Goal: Check status: Check status

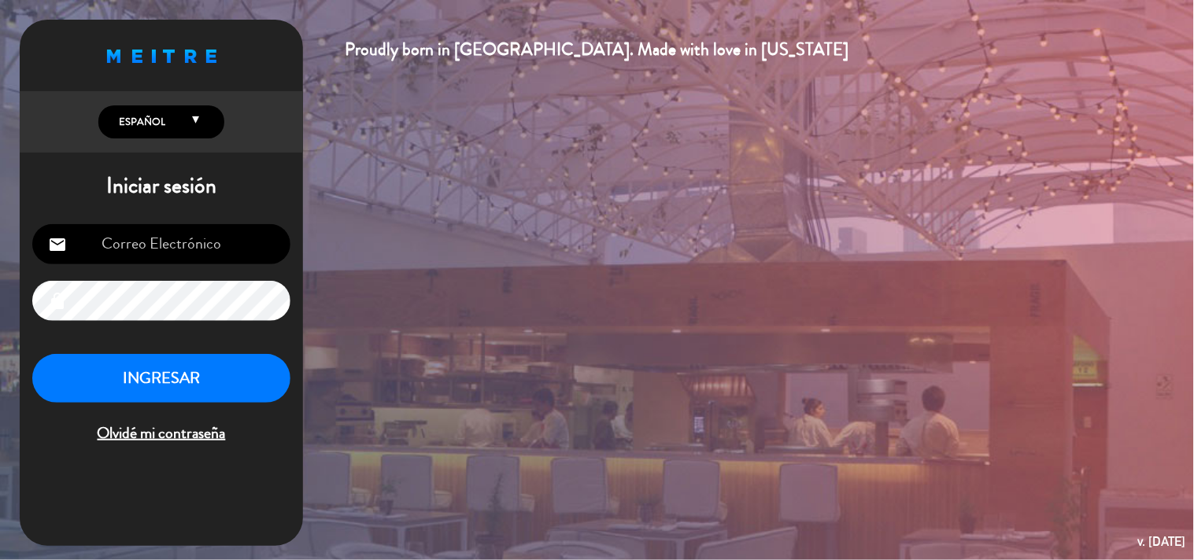
type input "[EMAIL_ADDRESS][DOMAIN_NAME]"
click at [245, 375] on button "INGRESAR" at bounding box center [161, 379] width 258 height 50
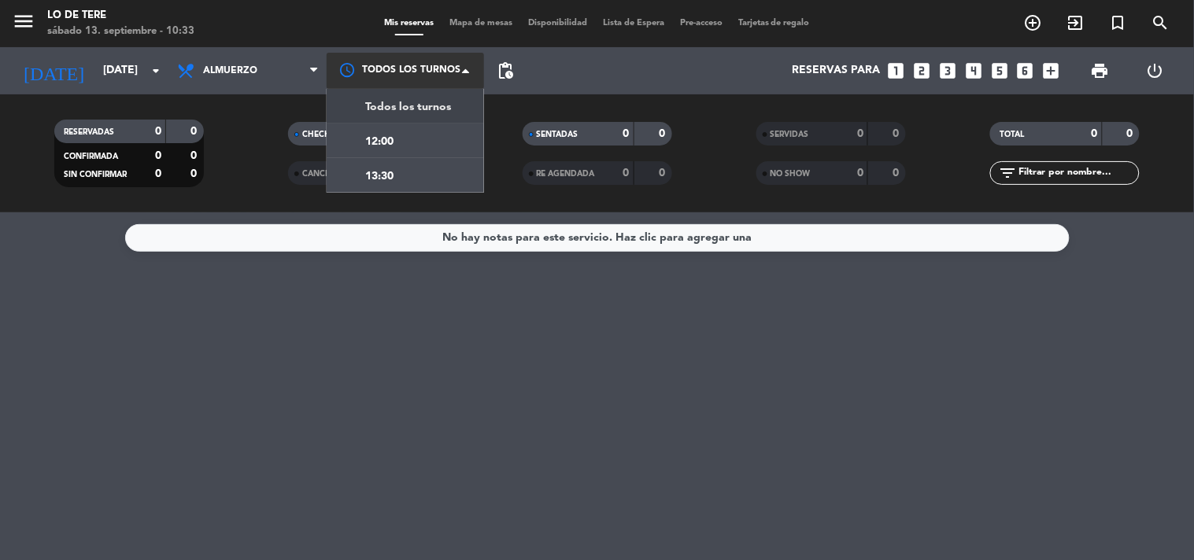
click at [450, 67] on div at bounding box center [405, 70] width 157 height 35
click at [404, 114] on span "Todos los turnos" at bounding box center [408, 107] width 86 height 18
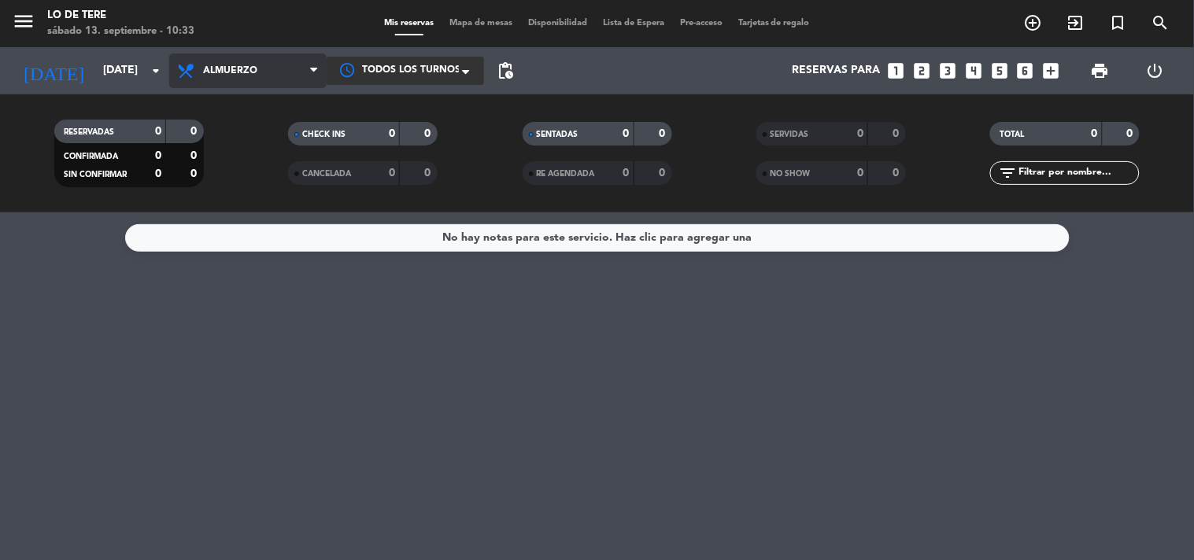
click at [301, 71] on span "Almuerzo" at bounding box center [247, 71] width 157 height 35
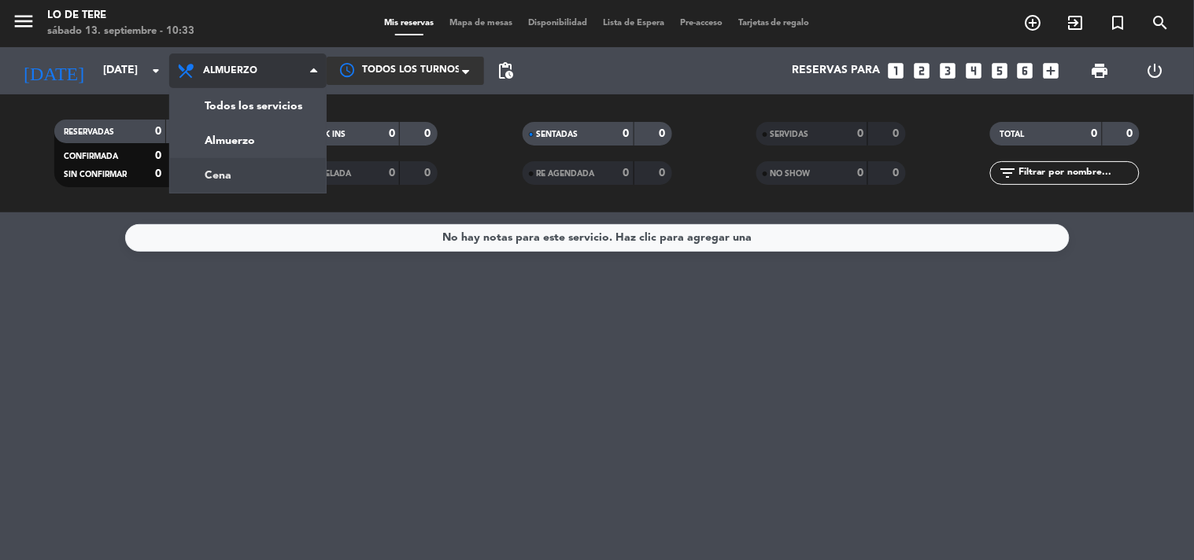
click at [308, 172] on div "menu Lo de [PERSON_NAME][DATE] 13. septiembre - 10:33 Mis reservas Mapa de mesa…" at bounding box center [597, 106] width 1194 height 212
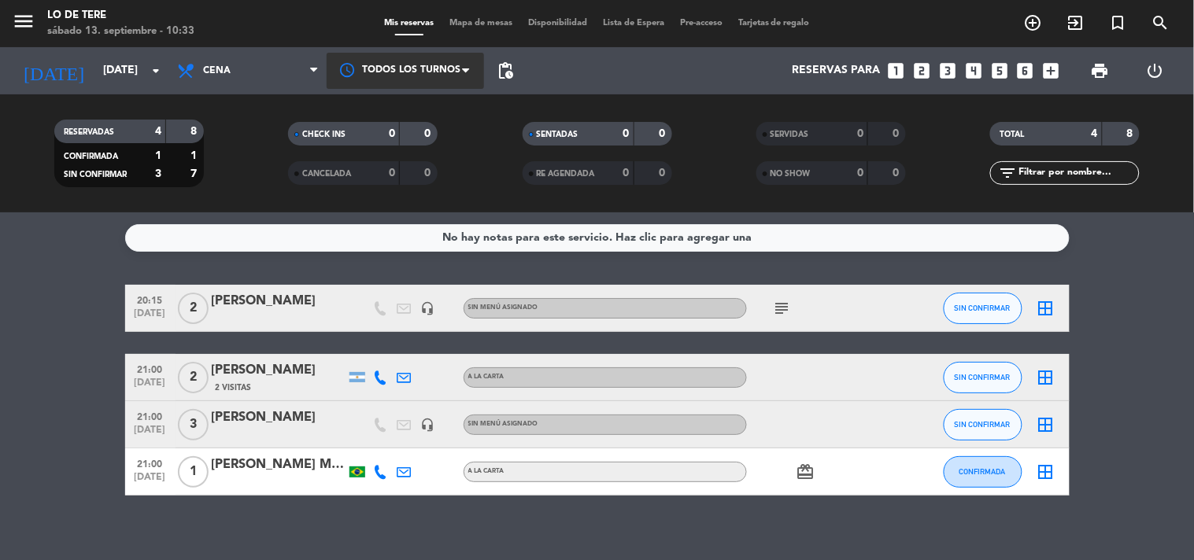
click at [404, 73] on div at bounding box center [405, 70] width 157 height 35
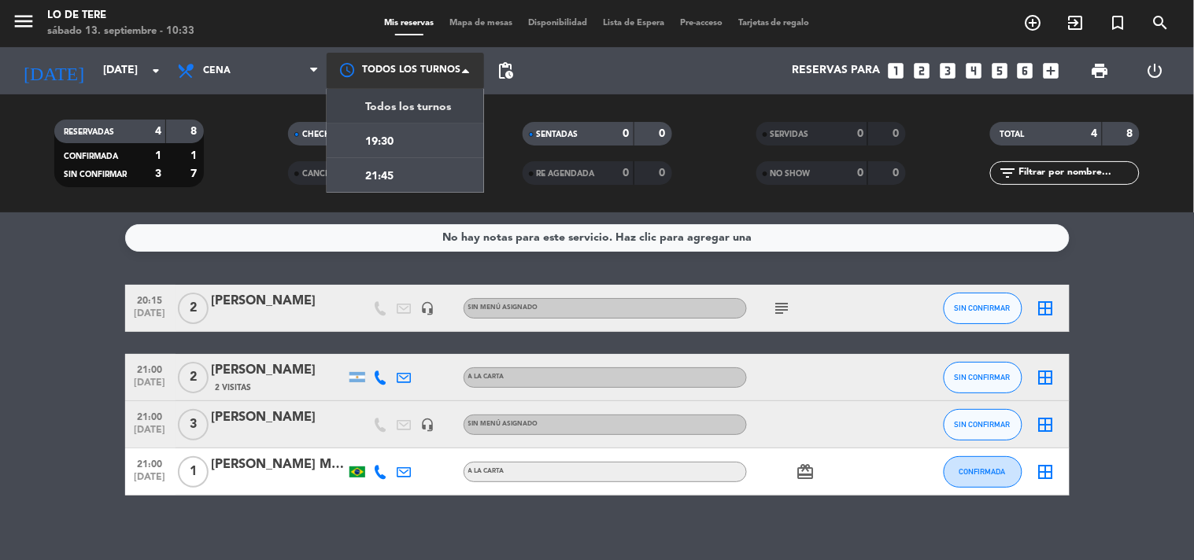
click at [383, 112] on span "Todos los turnos" at bounding box center [408, 107] width 86 height 18
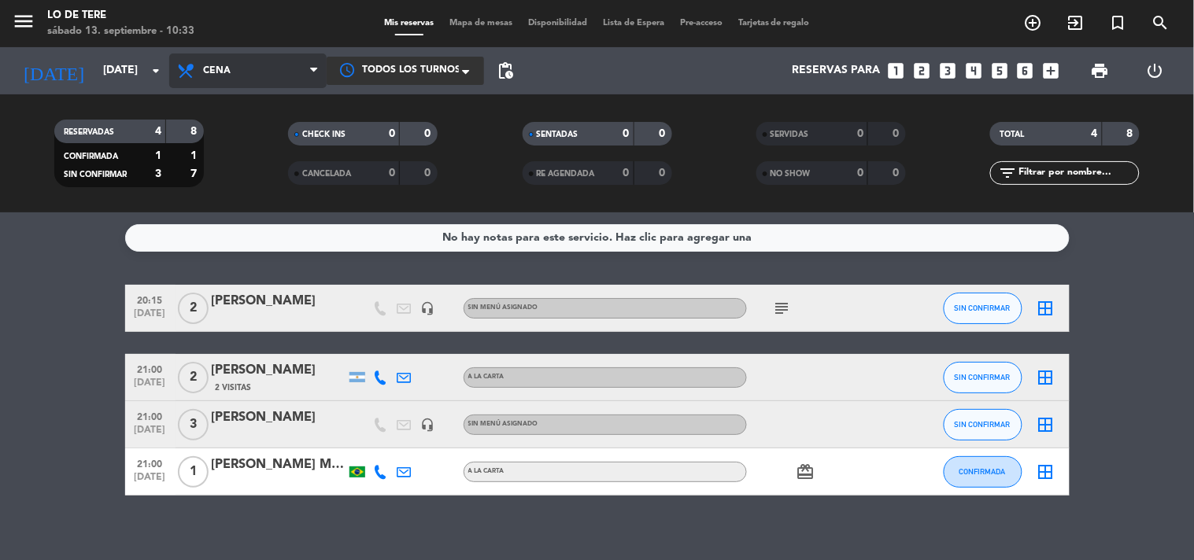
click at [240, 55] on span "Cena" at bounding box center [247, 71] width 157 height 35
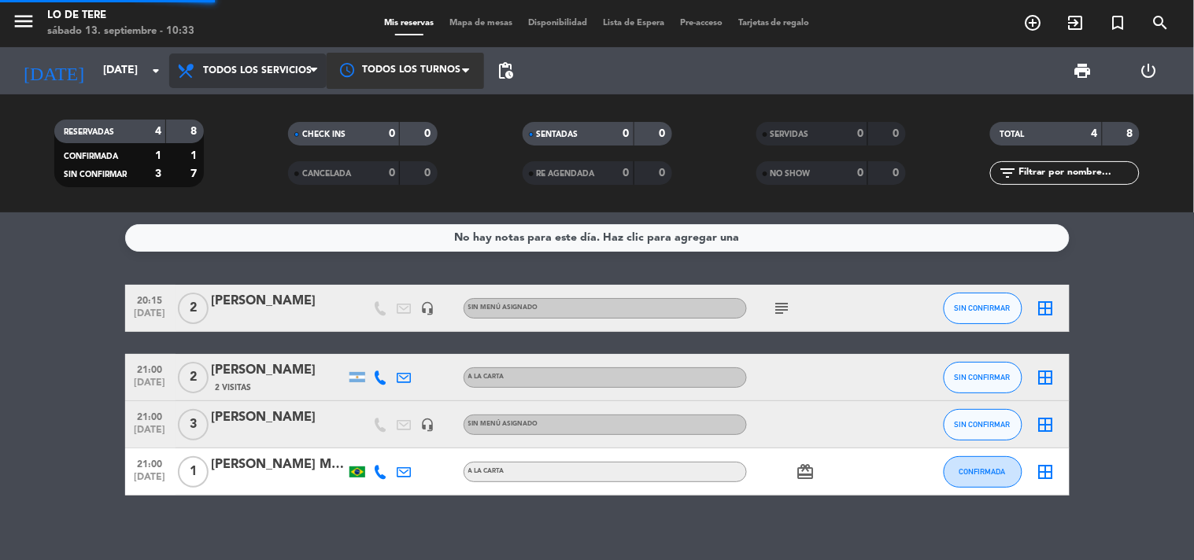
click at [292, 101] on div "menu Lo de [PERSON_NAME][DATE] 13. septiembre - 10:33 Mis reservas Mapa de mesa…" at bounding box center [597, 106] width 1194 height 212
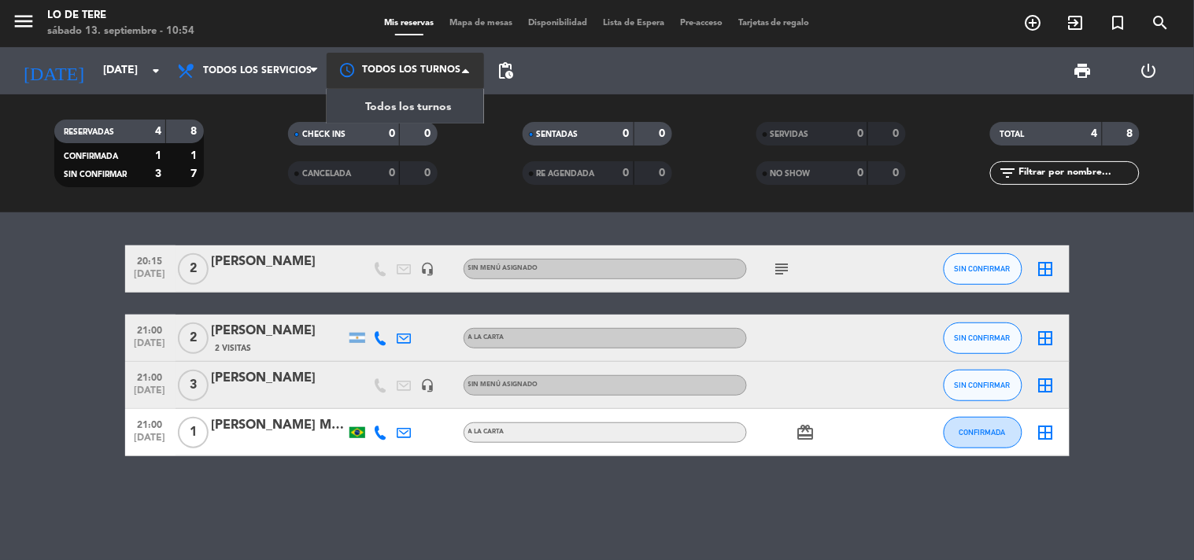
click at [452, 72] on div at bounding box center [405, 70] width 157 height 35
click at [420, 104] on span "Todos los turnos" at bounding box center [408, 107] width 86 height 18
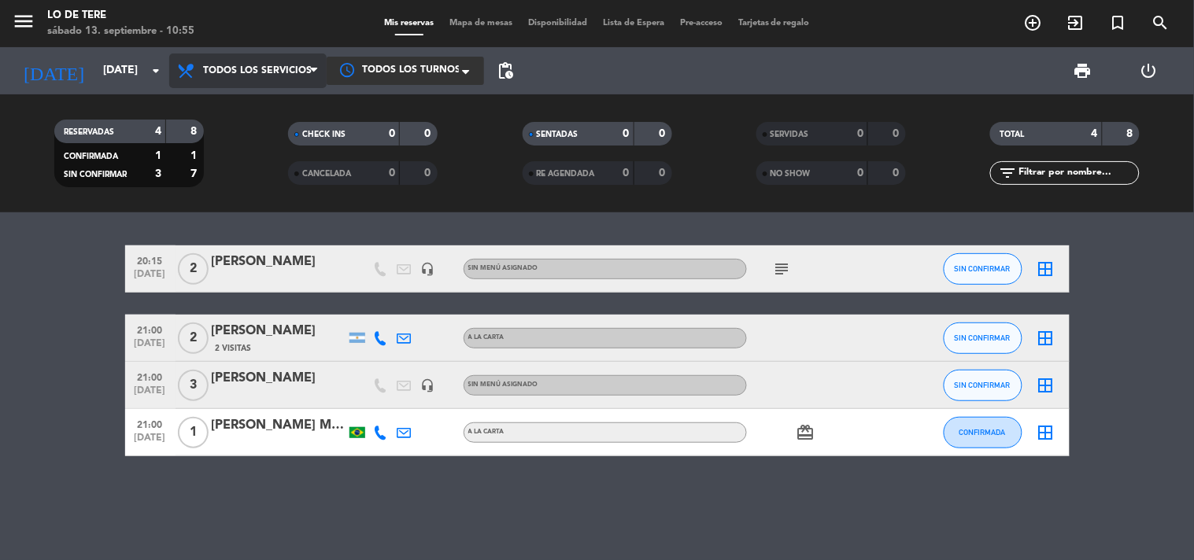
click at [301, 73] on span "Todos los servicios" at bounding box center [257, 70] width 109 height 11
click at [292, 101] on div "menu Lo de [PERSON_NAME][DATE] 13. septiembre - 10:55 Mis reservas Mapa de mesa…" at bounding box center [597, 106] width 1194 height 212
click at [295, 54] on span "Todos los servicios" at bounding box center [247, 71] width 157 height 35
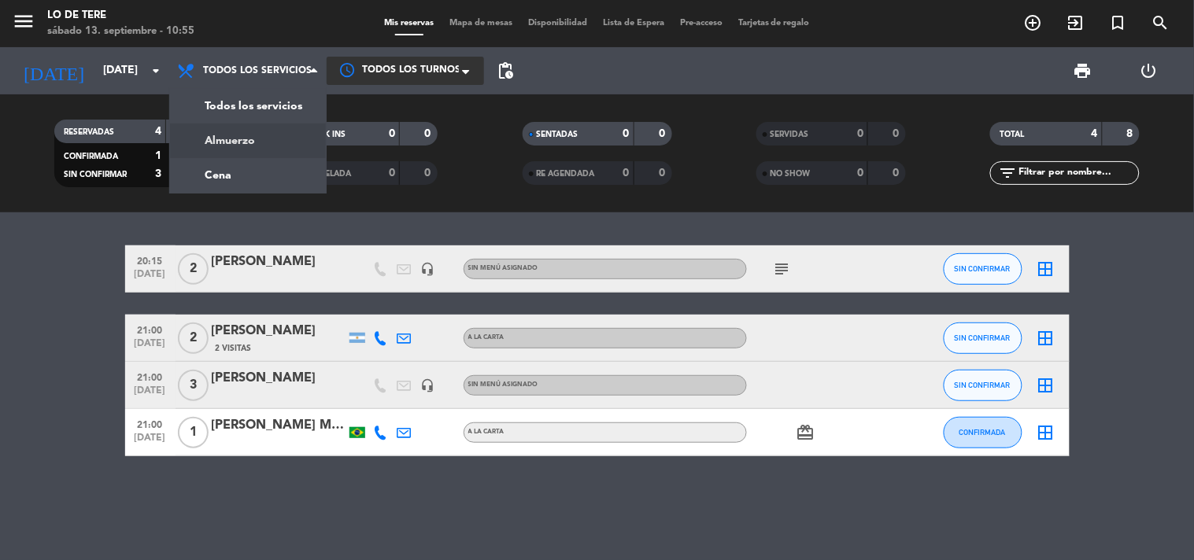
click at [272, 148] on div "menu Lo de [PERSON_NAME][DATE] 13. septiembre - 10:55 Mis reservas Mapa de mesa…" at bounding box center [597, 106] width 1194 height 212
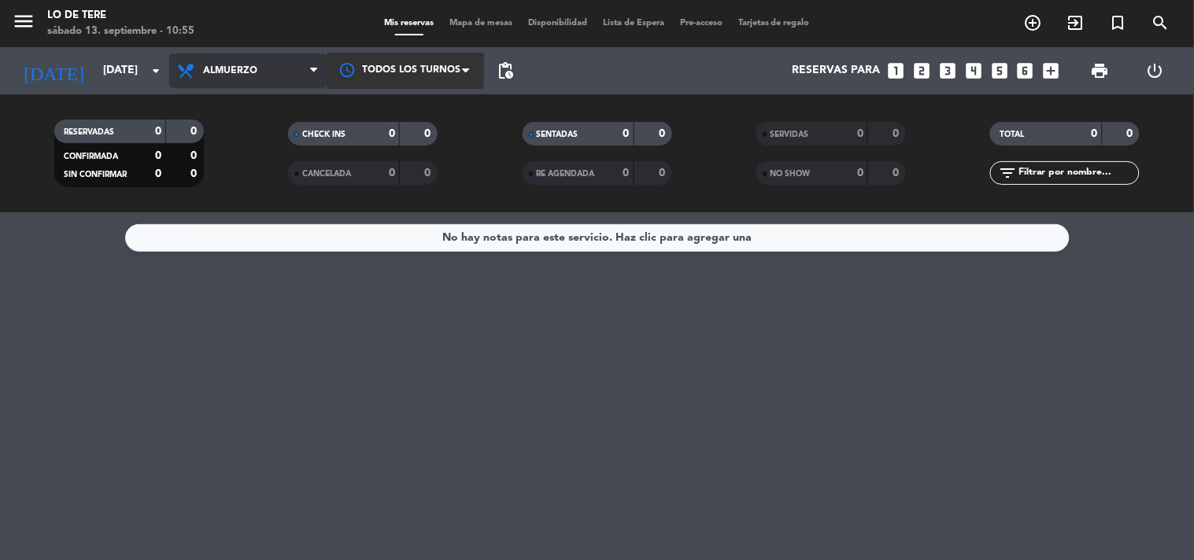
click at [252, 73] on span "Almuerzo" at bounding box center [230, 70] width 54 height 11
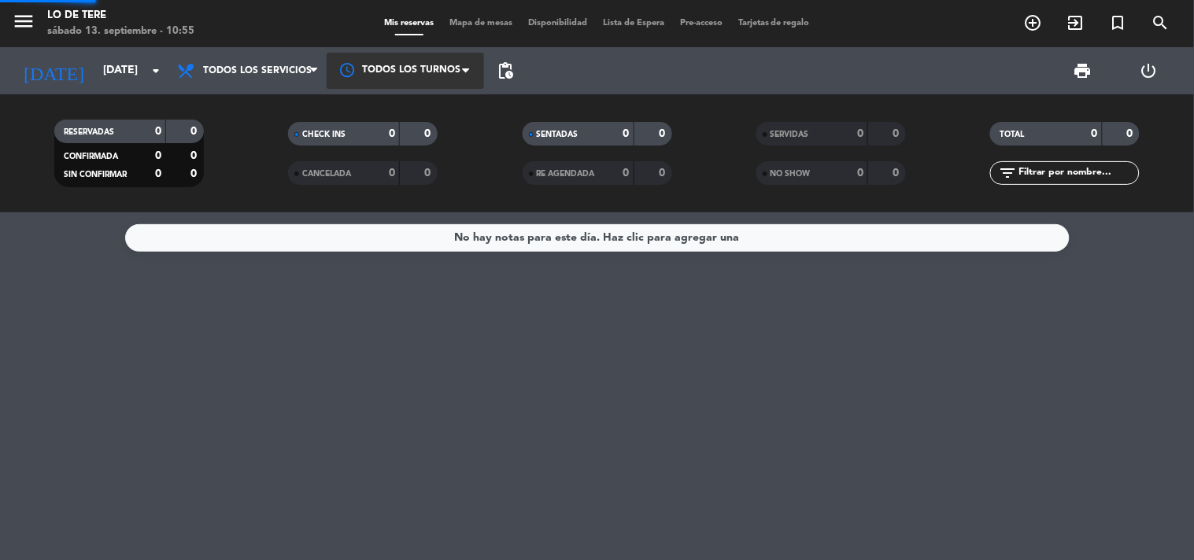
click at [286, 98] on div "menu Lo de [PERSON_NAME][DATE] 13. septiembre - 10:55 Mis reservas Mapa de mesa…" at bounding box center [597, 106] width 1194 height 212
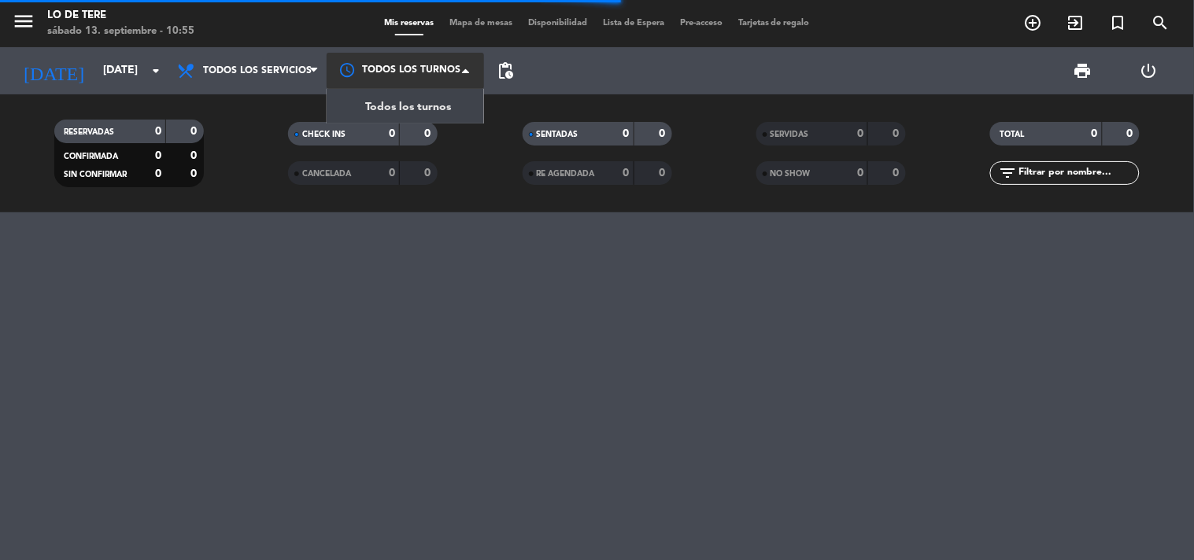
click at [355, 76] on div at bounding box center [405, 70] width 157 height 35
click at [358, 76] on div at bounding box center [405, 70] width 157 height 35
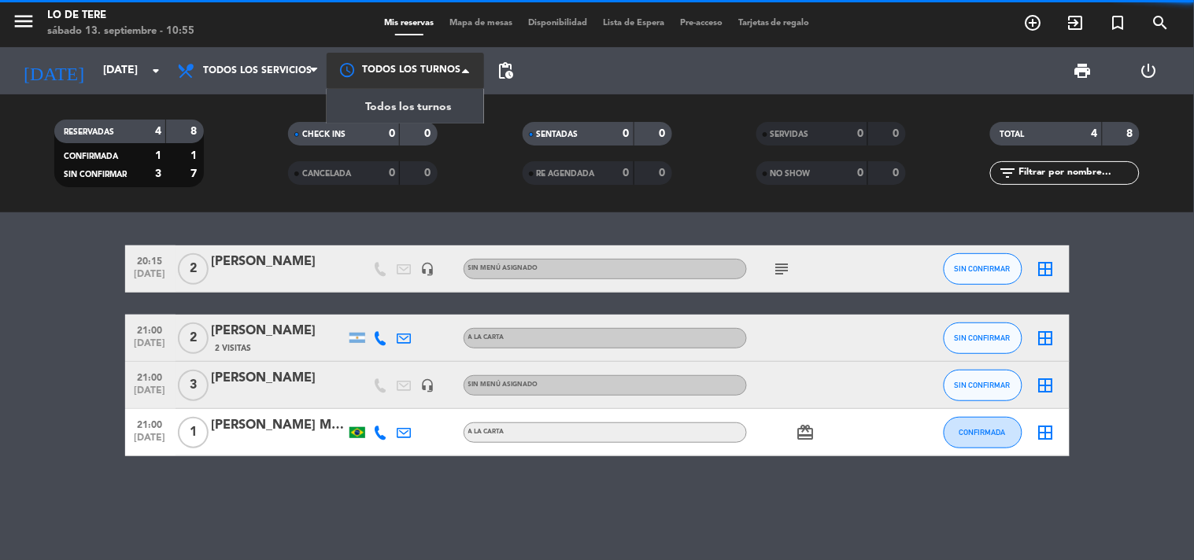
click at [358, 76] on div at bounding box center [405, 70] width 157 height 35
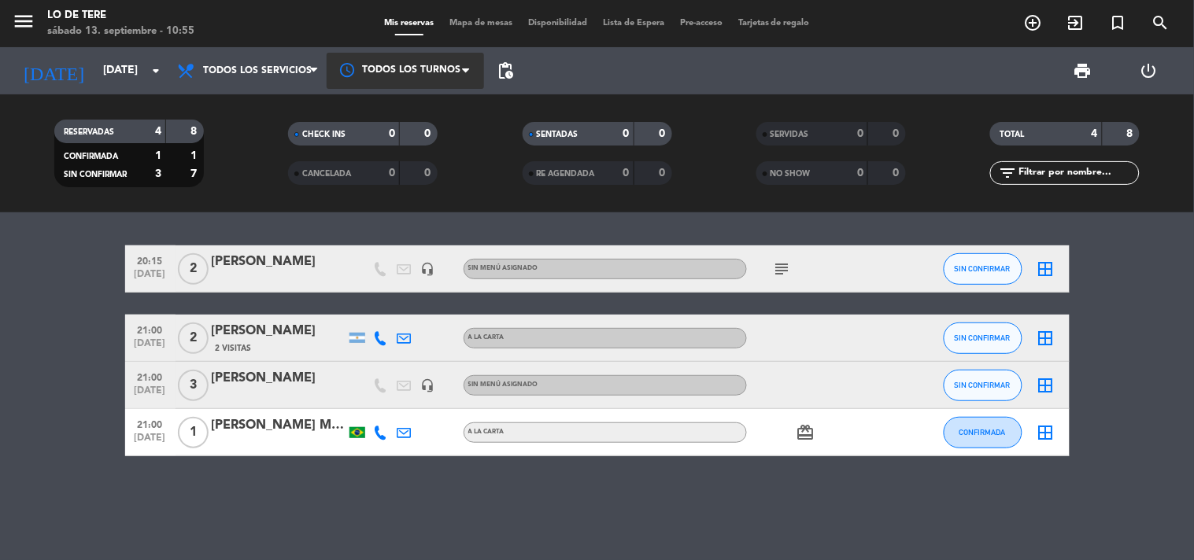
click at [358, 76] on div at bounding box center [405, 70] width 157 height 35
click at [356, 79] on div at bounding box center [405, 70] width 157 height 35
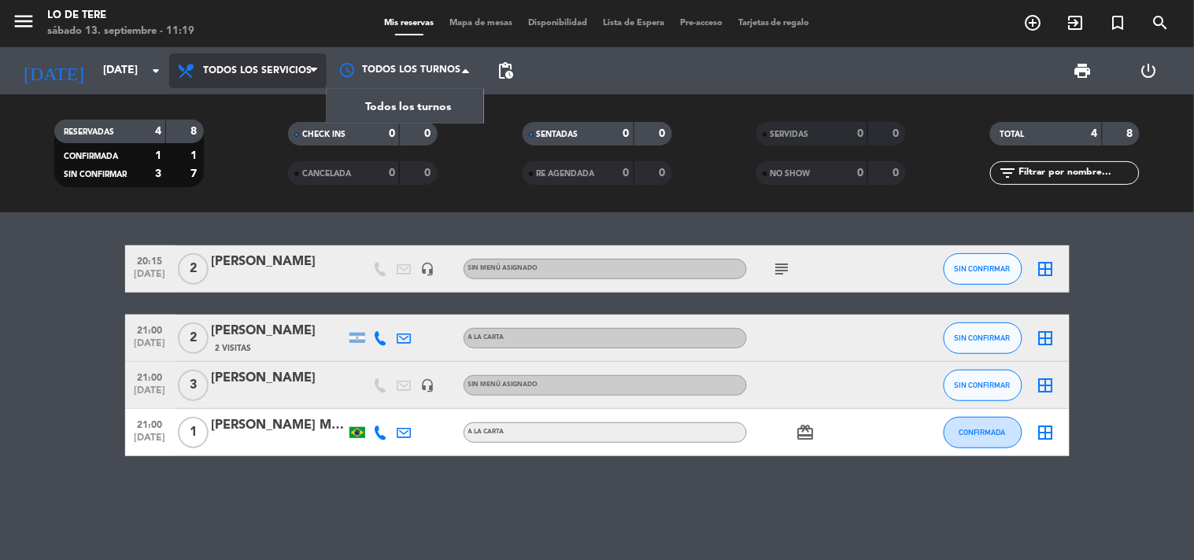
click at [312, 72] on icon at bounding box center [313, 71] width 7 height 13
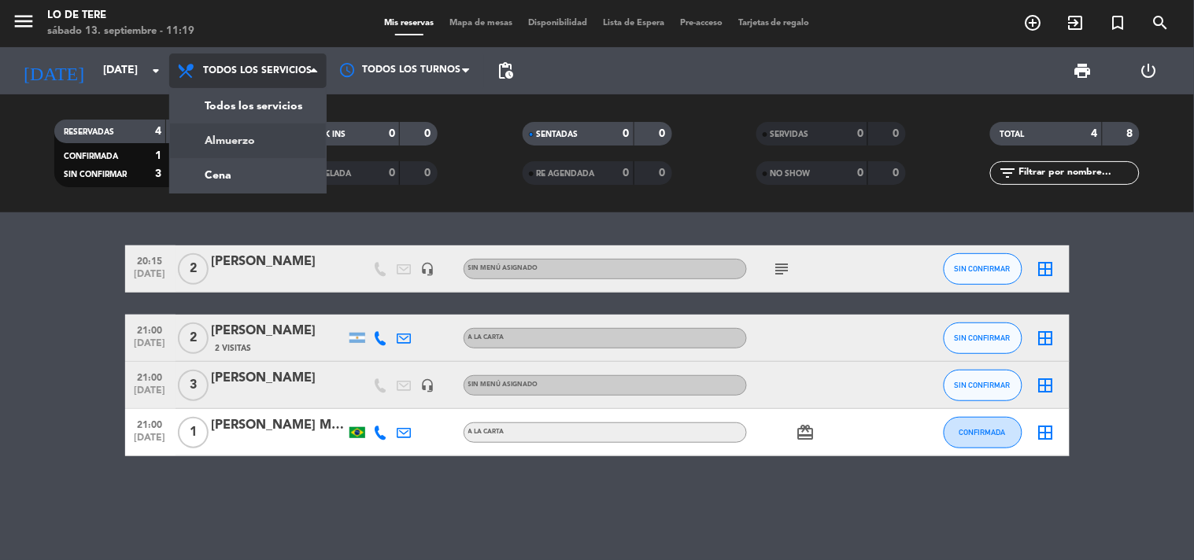
click at [257, 143] on div "menu Lo de [PERSON_NAME][DATE] 13. septiembre - 11:19 Mis reservas Mapa de mesa…" at bounding box center [597, 106] width 1194 height 212
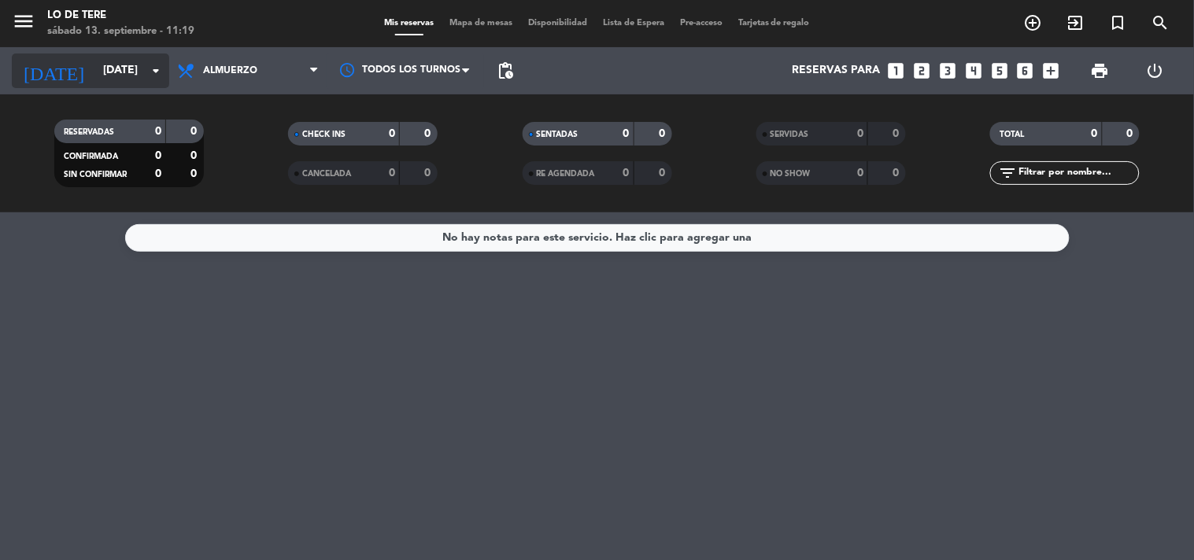
click at [155, 76] on icon "arrow_drop_down" at bounding box center [155, 70] width 19 height 19
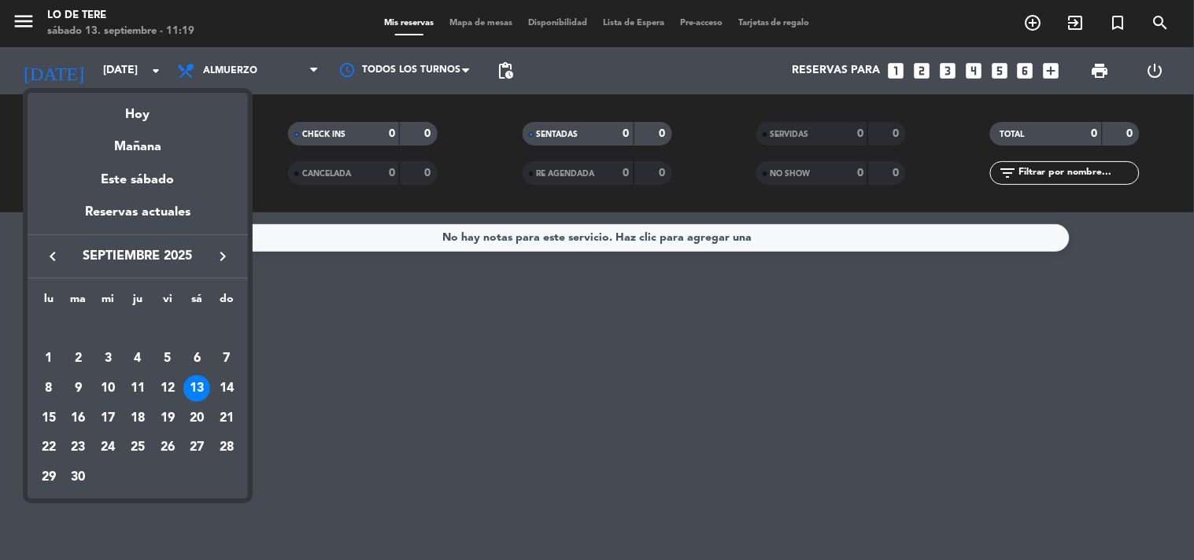
click at [227, 389] on div "14" at bounding box center [226, 388] width 27 height 27
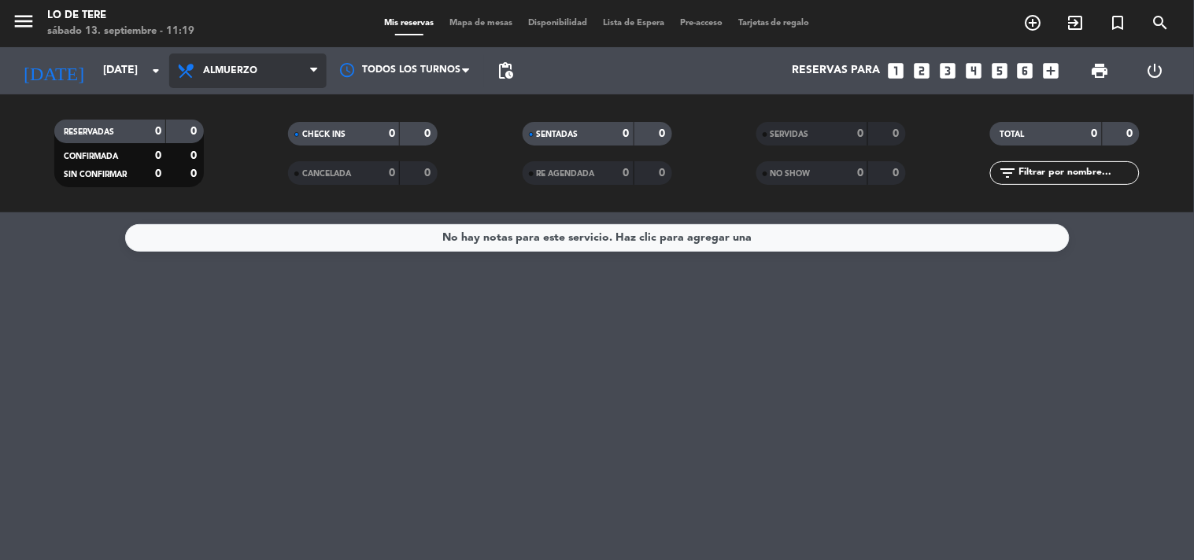
drag, startPoint x: 317, startPoint y: 65, endPoint x: 319, endPoint y: 136, distance: 70.8
click at [316, 66] on span at bounding box center [318, 71] width 16 height 15
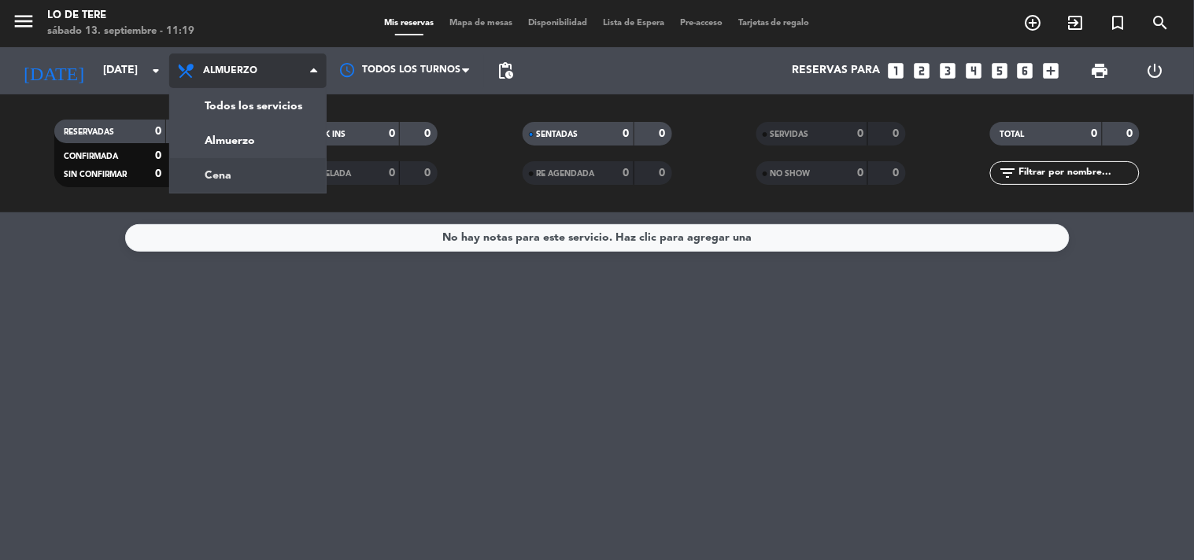
click at [231, 179] on div "menu Lo de [PERSON_NAME][DATE] 13. septiembre - 11:19 Mis reservas Mapa de mesa…" at bounding box center [597, 106] width 1194 height 212
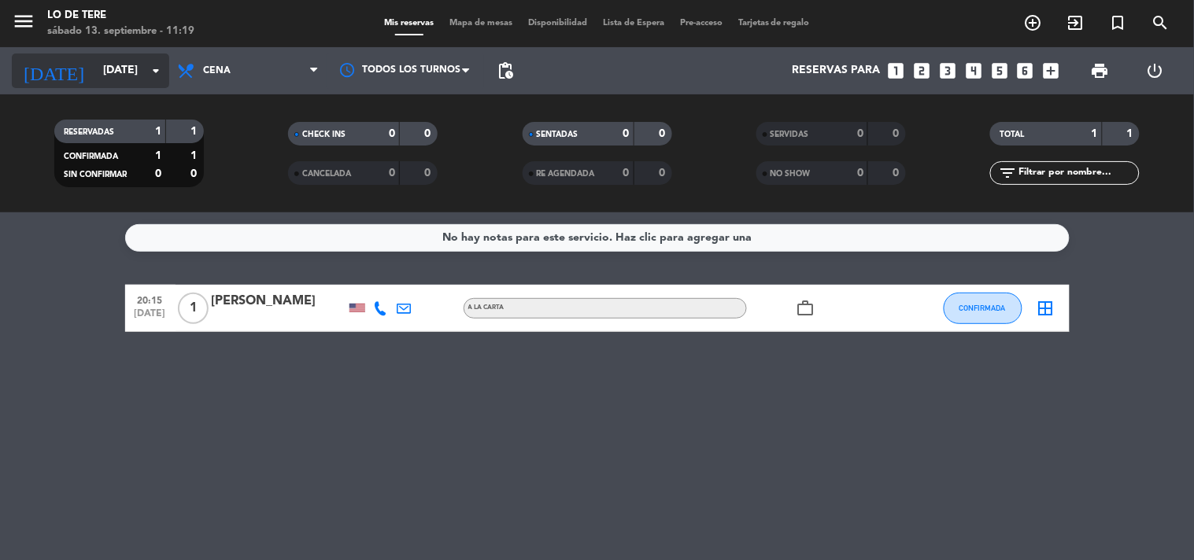
click at [150, 67] on icon "arrow_drop_down" at bounding box center [155, 70] width 19 height 19
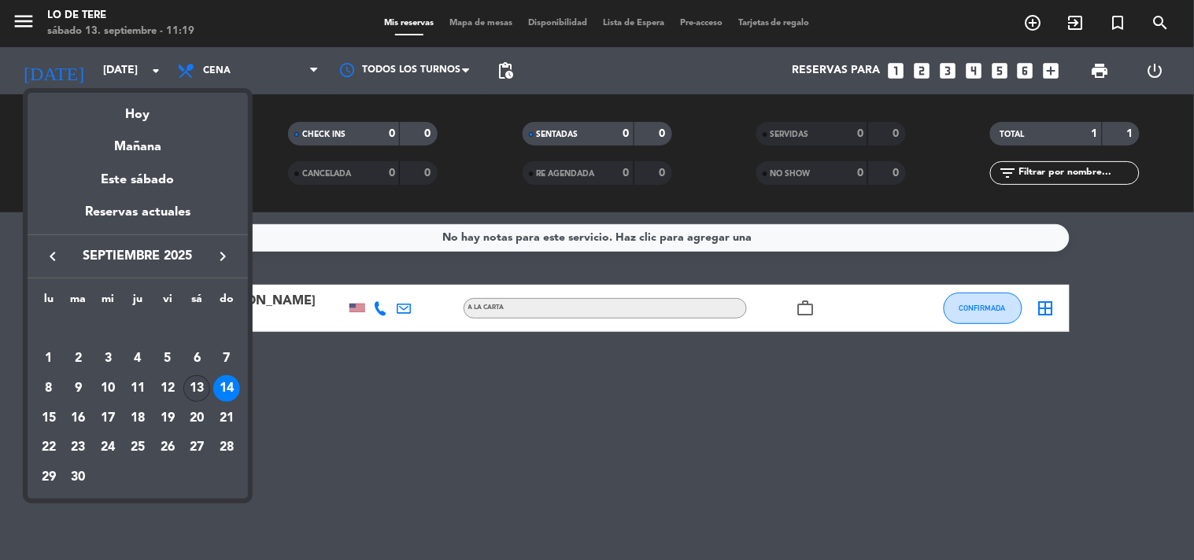
click at [195, 389] on div "13" at bounding box center [196, 388] width 27 height 27
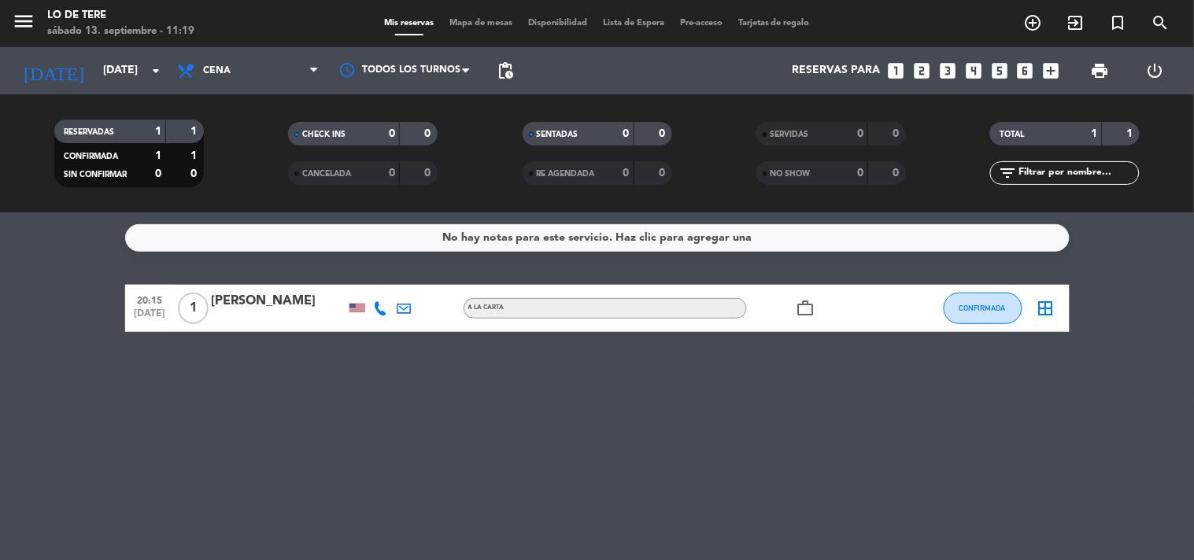
type input "[DATE]"
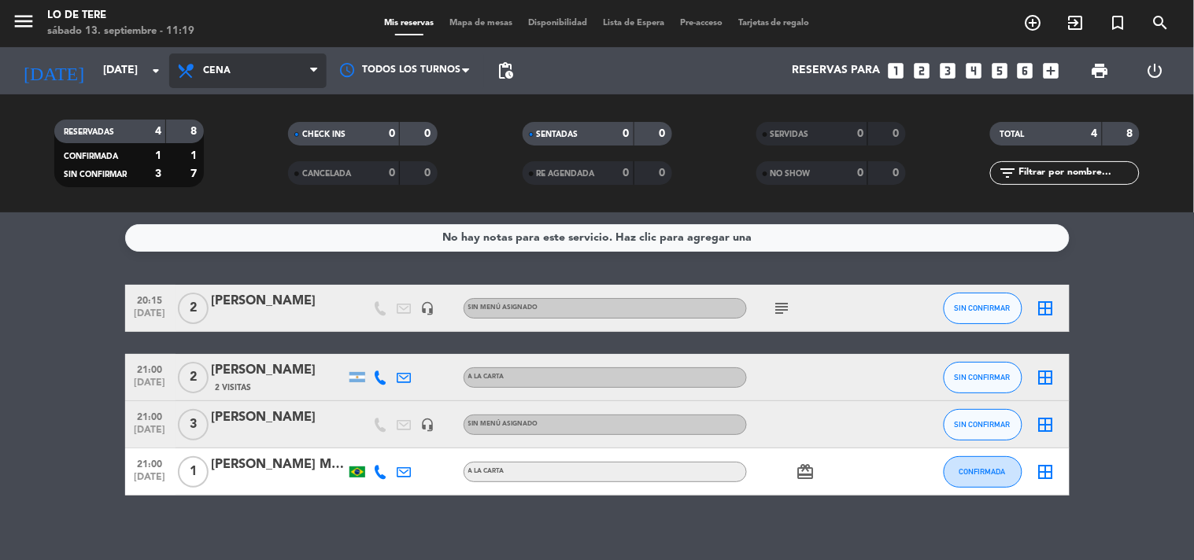
click at [312, 71] on icon at bounding box center [313, 71] width 7 height 13
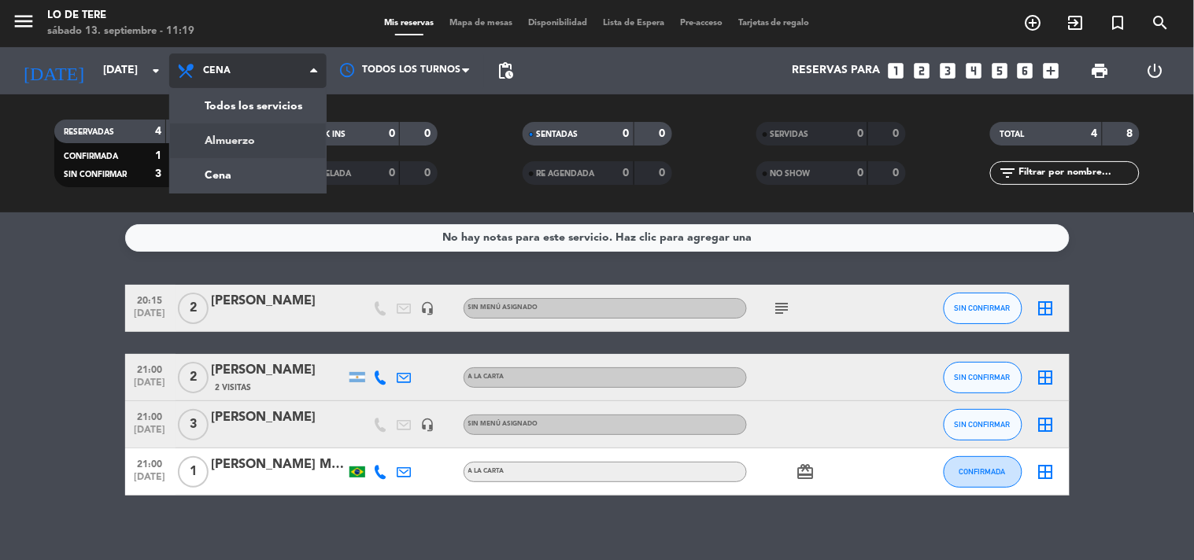
click at [264, 137] on div "menu Lo de [PERSON_NAME][DATE] 13. septiembre - 11:19 Mis reservas Mapa de mesa…" at bounding box center [597, 106] width 1194 height 212
